Goal: Information Seeking & Learning: Learn about a topic

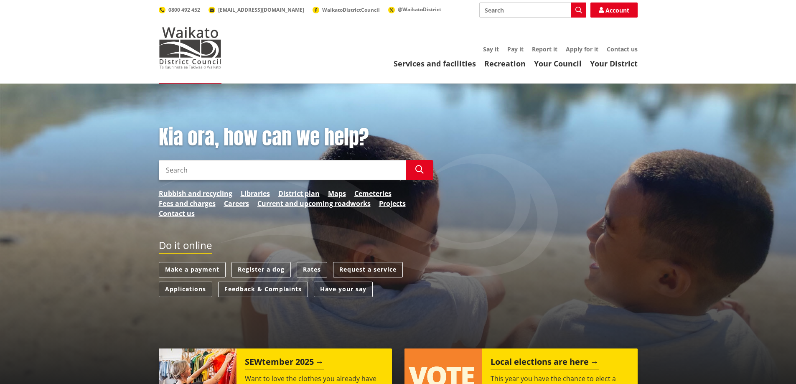
click at [273, 161] on input "Search" at bounding box center [282, 170] width 247 height 20
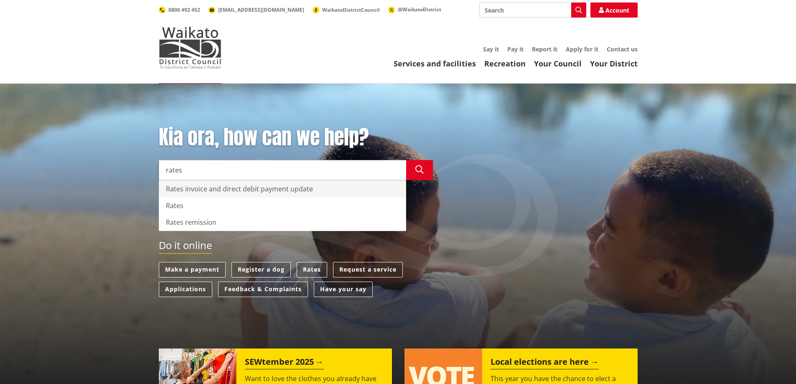
type input "rates"
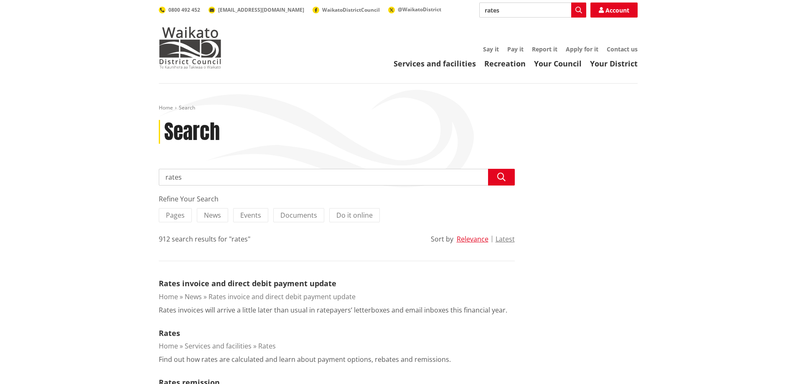
scroll to position [42, 0]
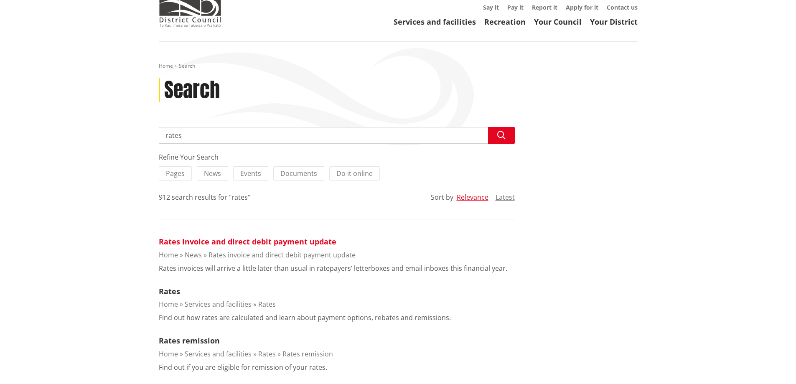
click at [261, 242] on link "Rates invoice and direct debit payment update" at bounding box center [248, 242] width 178 height 10
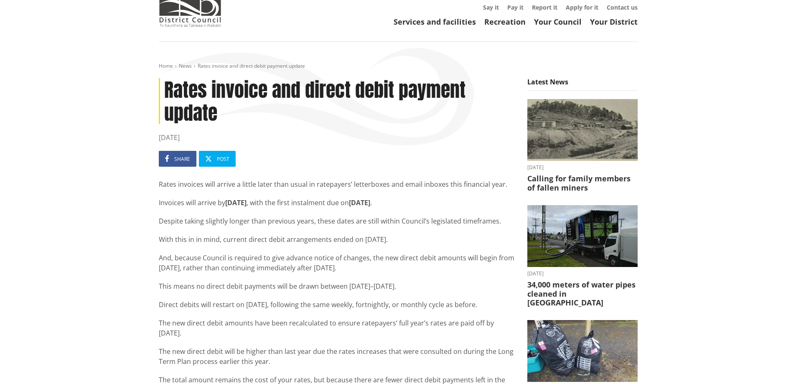
scroll to position [84, 0]
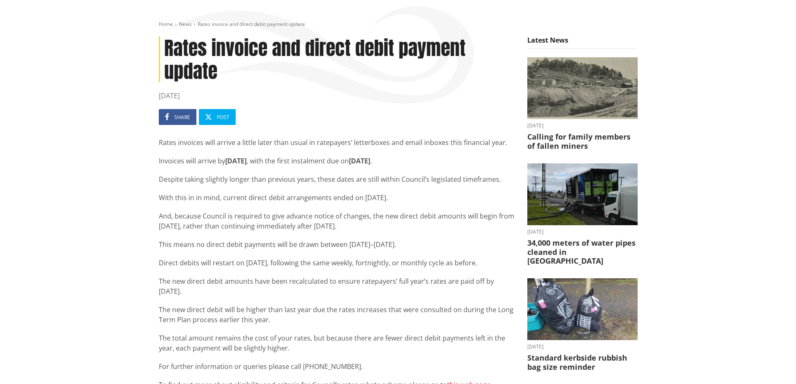
click at [315, 179] on p "Despite taking slightly longer than previous years, these dates are still withi…" at bounding box center [337, 179] width 356 height 10
click at [384, 177] on p "Despite taking slightly longer than previous years, these dates are still withi…" at bounding box center [337, 179] width 356 height 10
click at [370, 194] on p "With this in in mind, current direct debit arrangements ended on 16 August 2025." at bounding box center [337, 198] width 356 height 10
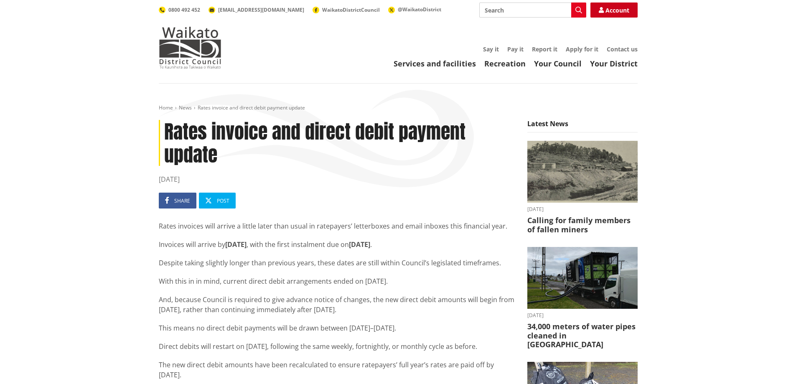
click at [612, 9] on link "Account" at bounding box center [614, 10] width 47 height 15
